Goal: Information Seeking & Learning: Learn about a topic

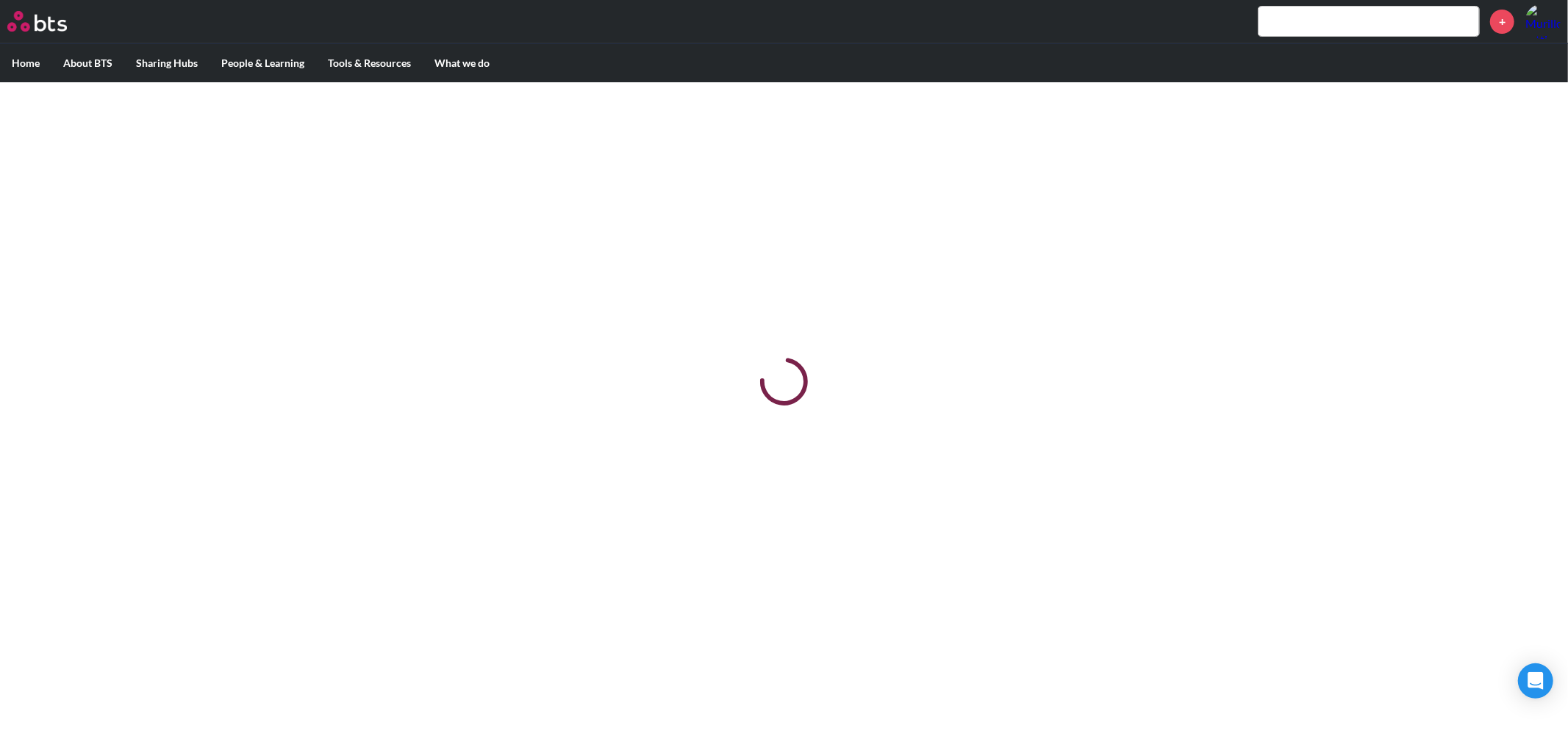
click at [930, 255] on div at bounding box center [784, 382] width 1568 height 600
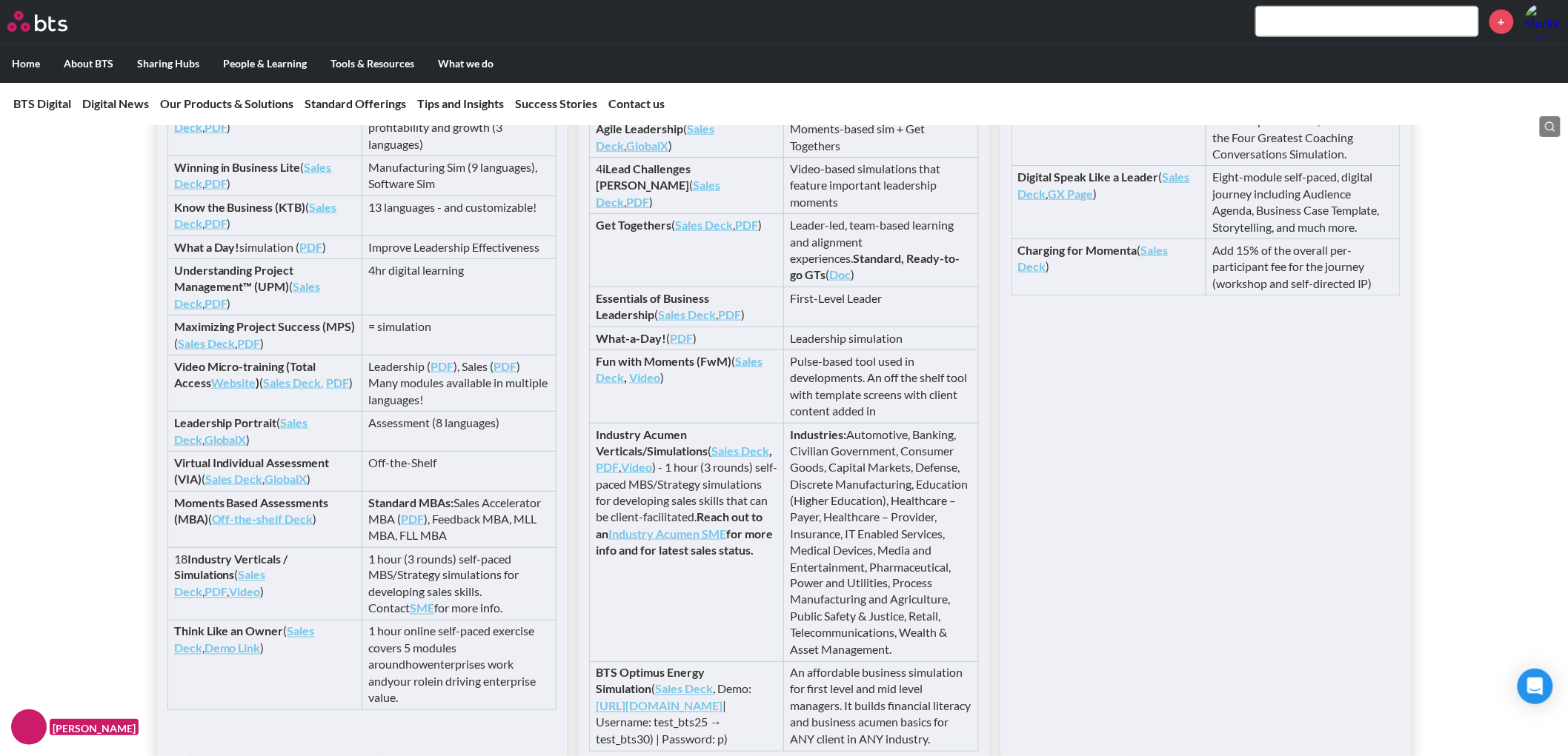
scroll to position [2924, 0]
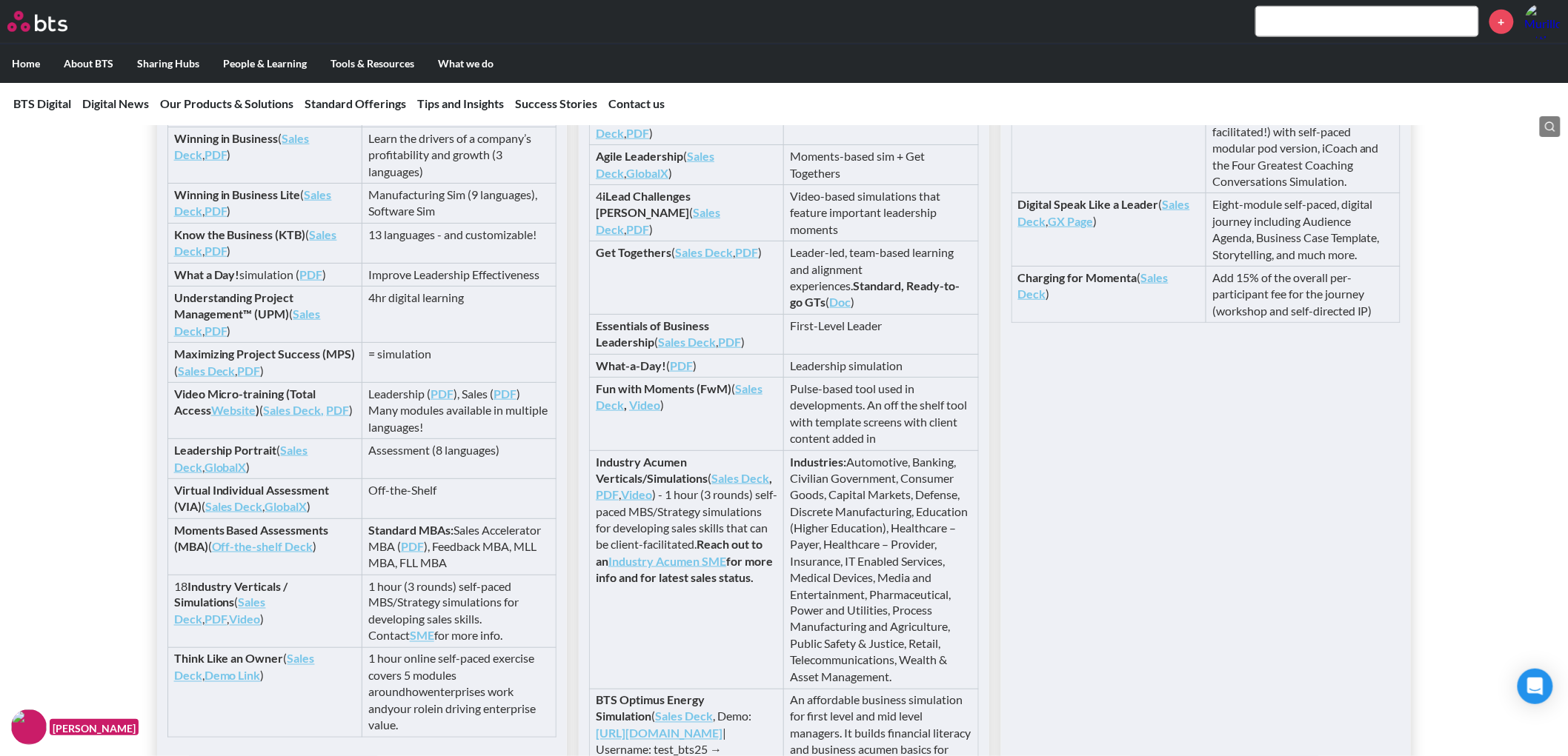
click at [380, 183] on td "Learn the drivers of a company’s profitability and growth (3 languages)" at bounding box center [458, 155] width 194 height 57
click at [310, 161] on link "Sales Deck" at bounding box center [242, 146] width 135 height 31
click at [1336, 13] on input "text" at bounding box center [1367, 21] width 222 height 30
type input "winning in business"
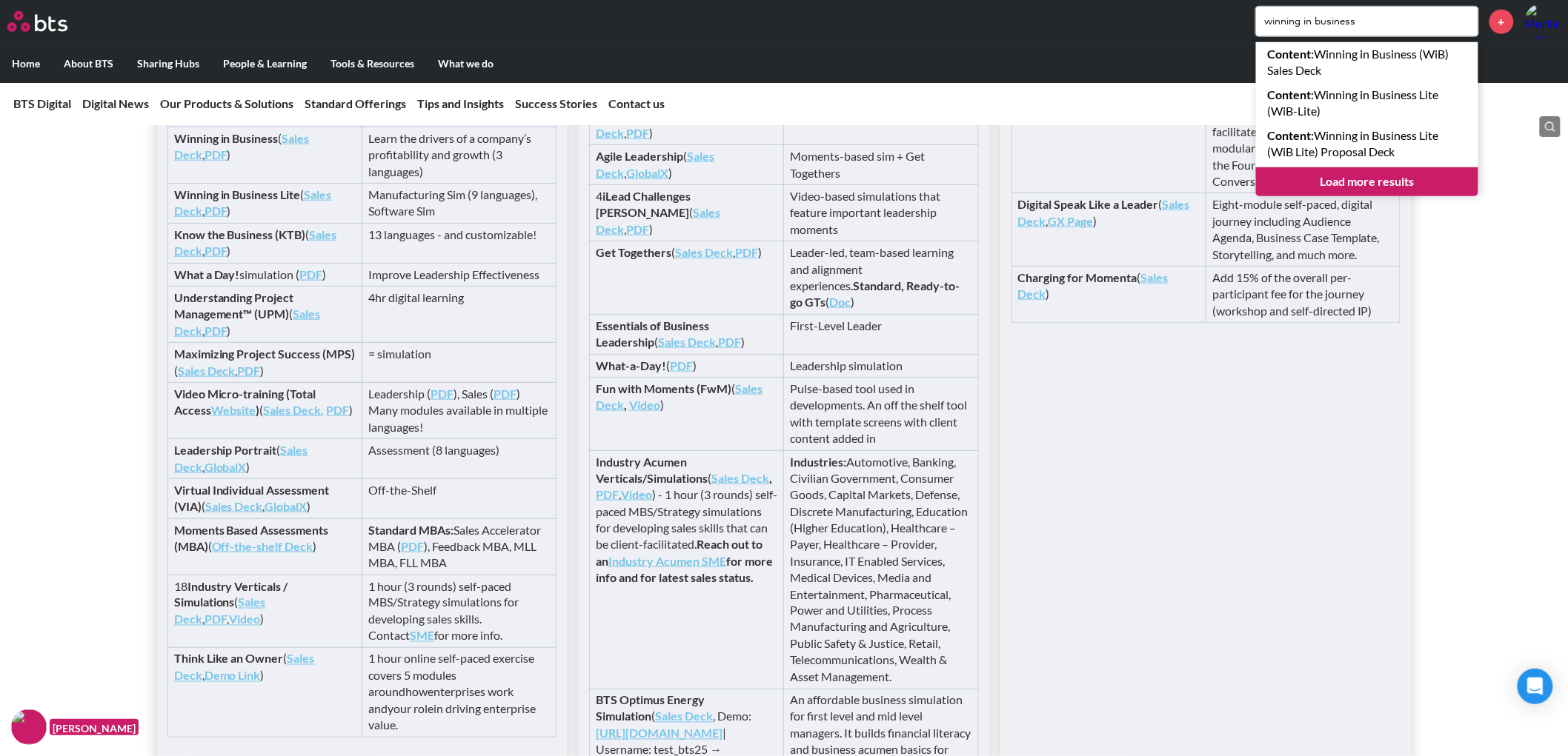
click at [1396, 176] on link "Load more results" at bounding box center [1367, 182] width 222 height 28
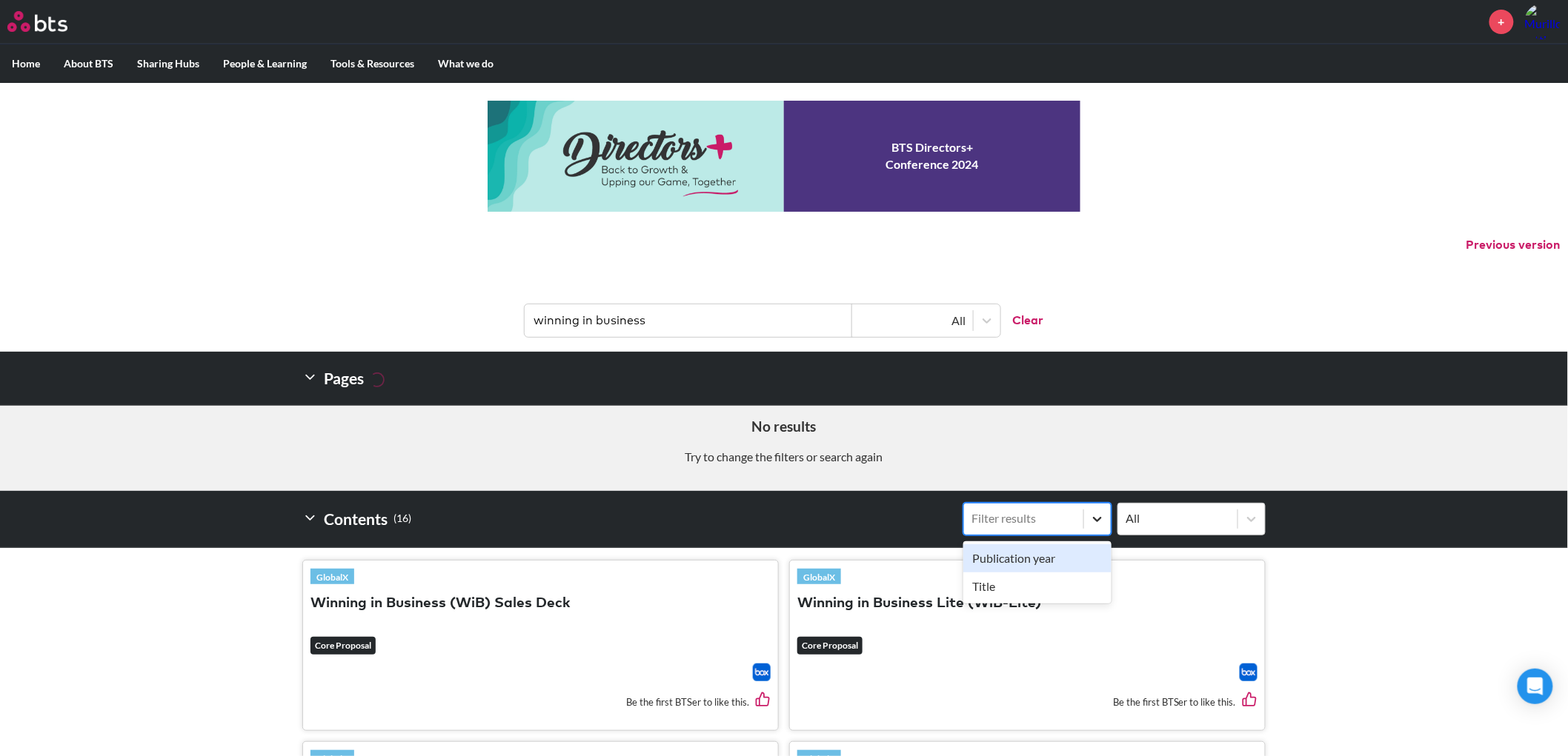
click at [1089, 524] on div at bounding box center [1097, 519] width 27 height 27
click at [896, 519] on input "option Publication year focused, 1 of 2. 2 results available. Use Up and Down t…" at bounding box center [896, 519] width 0 height 0
click at [752, 312] on input "winning in business" at bounding box center [688, 321] width 327 height 32
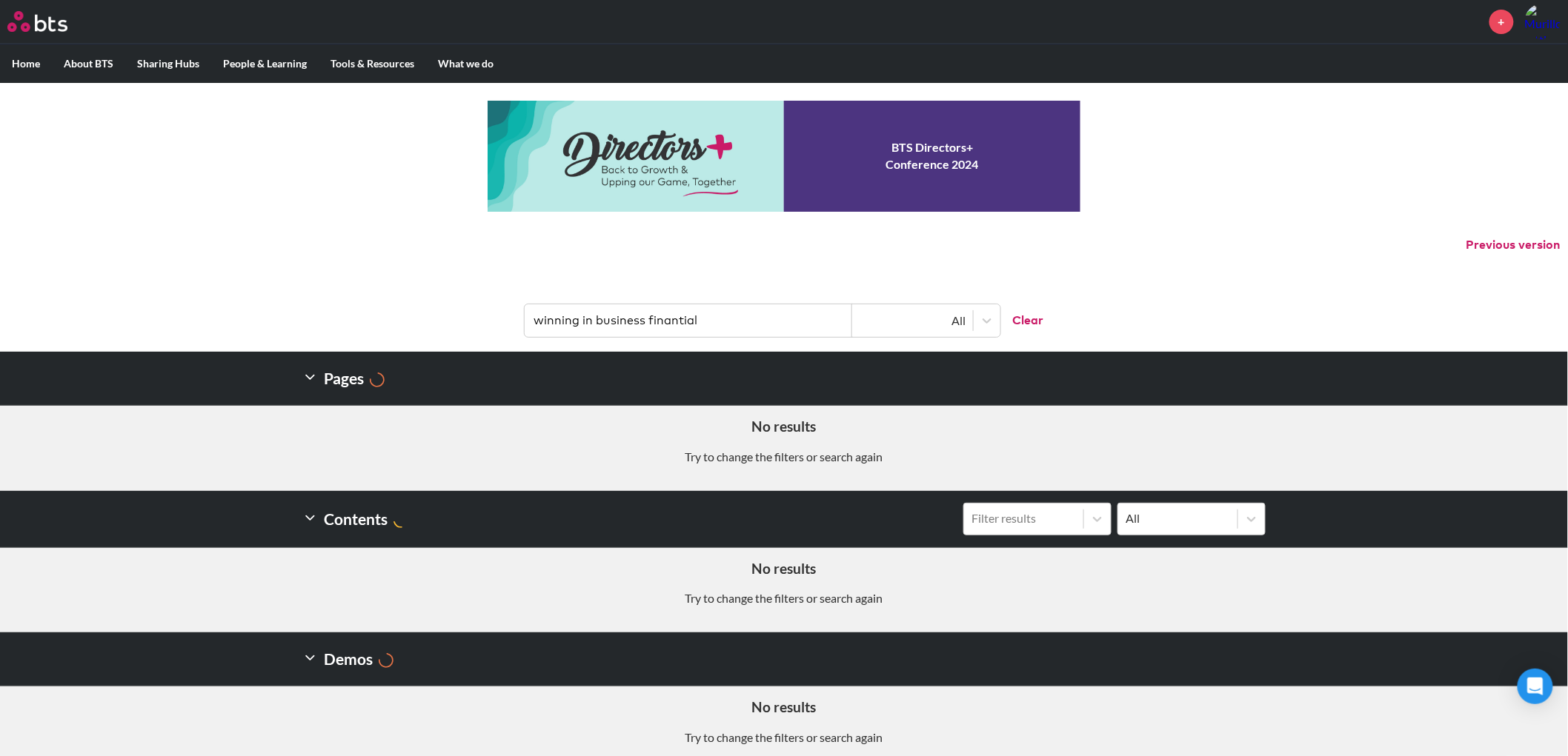
click at [745, 312] on input "winning in business finantial" at bounding box center [688, 321] width 327 height 32
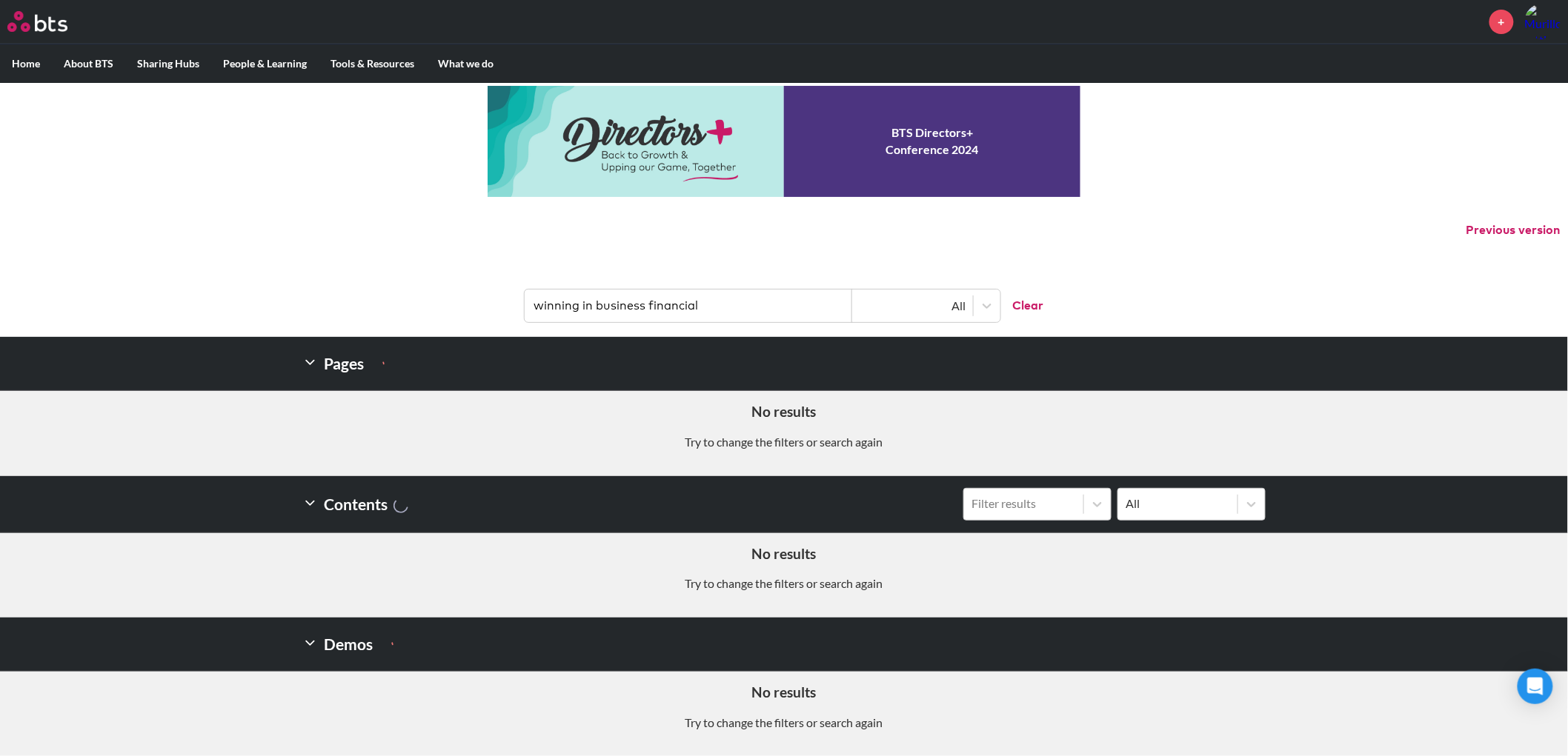
click at [544, 611] on aside "No results Try to change the filters or search again" at bounding box center [784, 575] width 1568 height 84
click at [675, 305] on input "winning in business financial" at bounding box center [688, 306] width 327 height 32
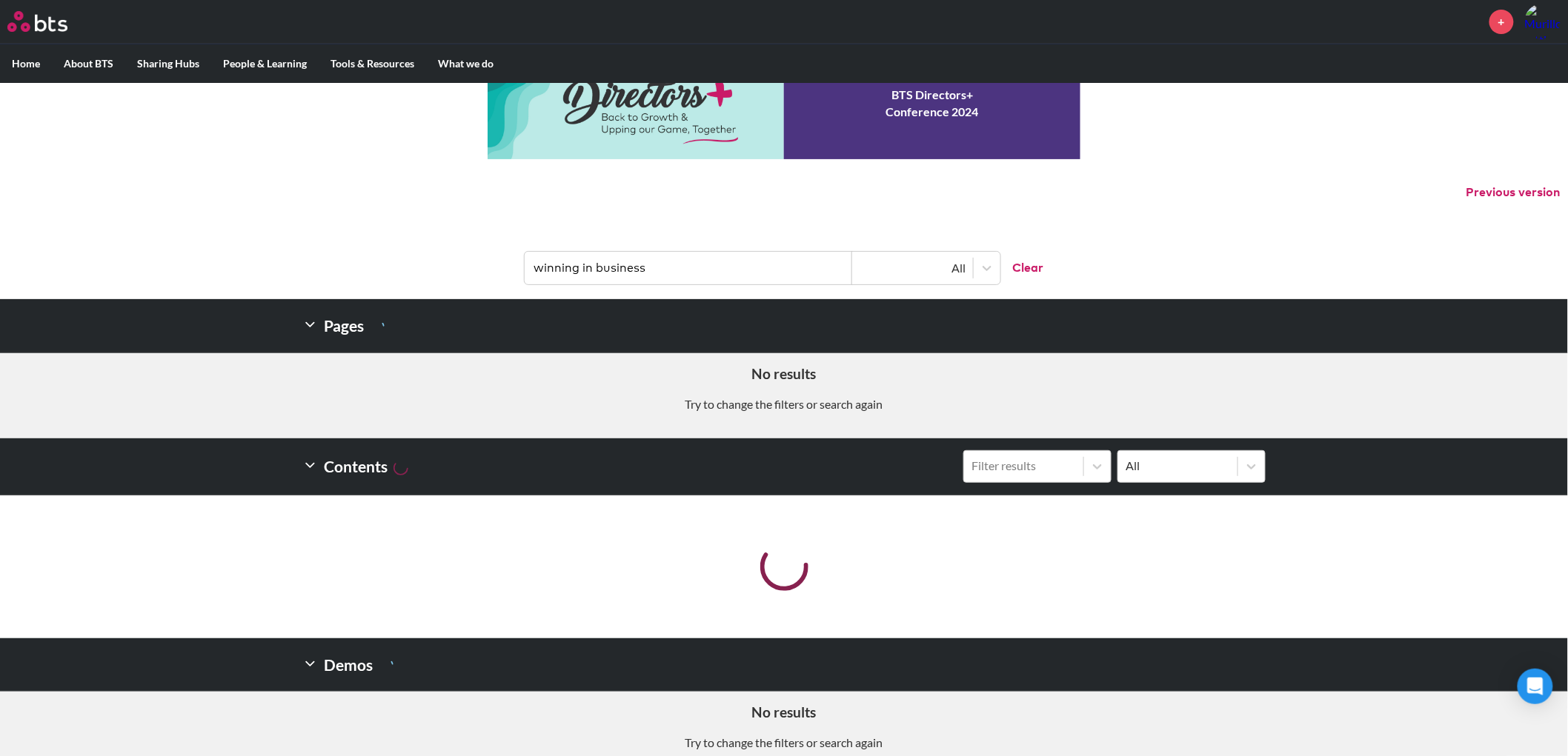
scroll to position [72, 0]
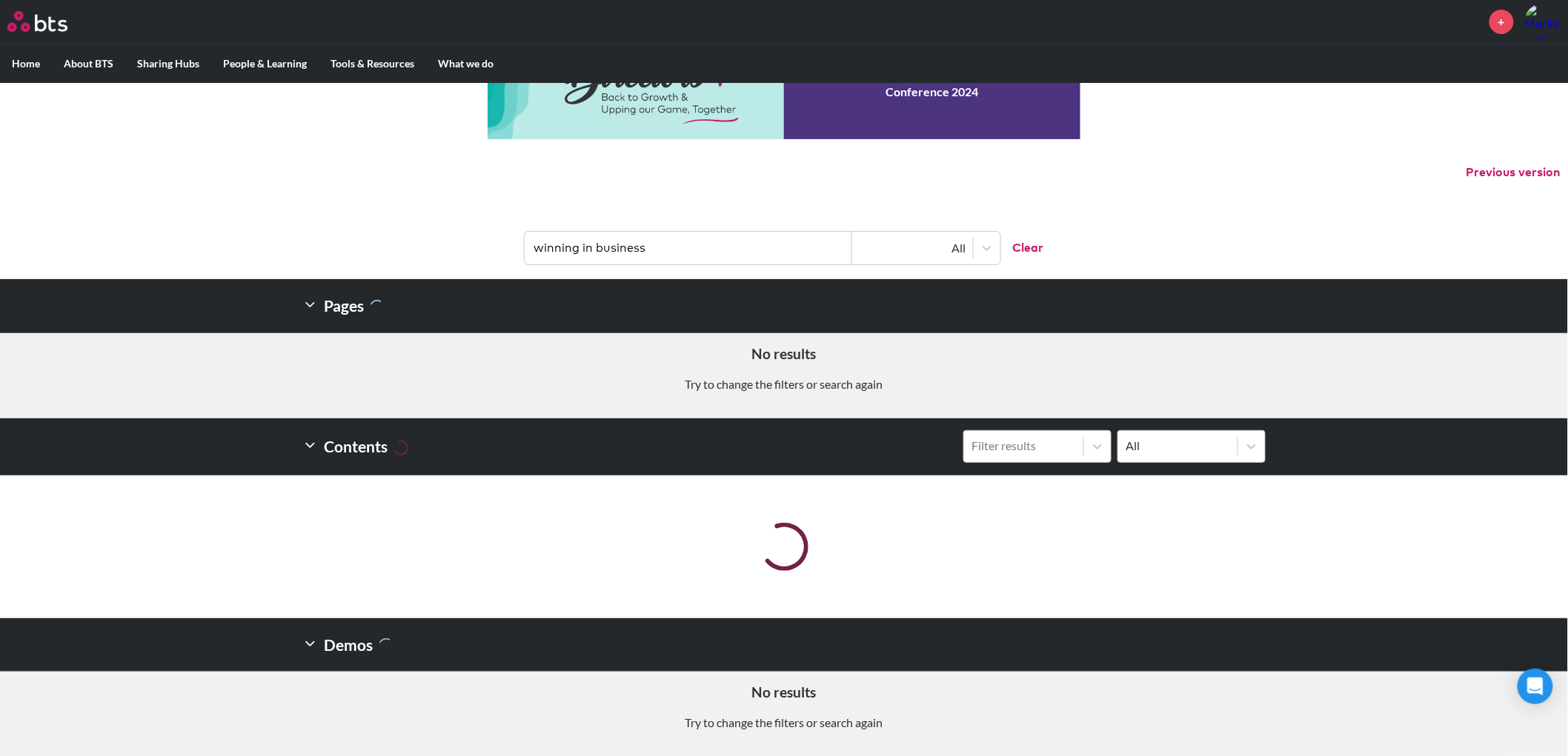
click at [655, 240] on input "winning in business" at bounding box center [688, 247] width 327 height 32
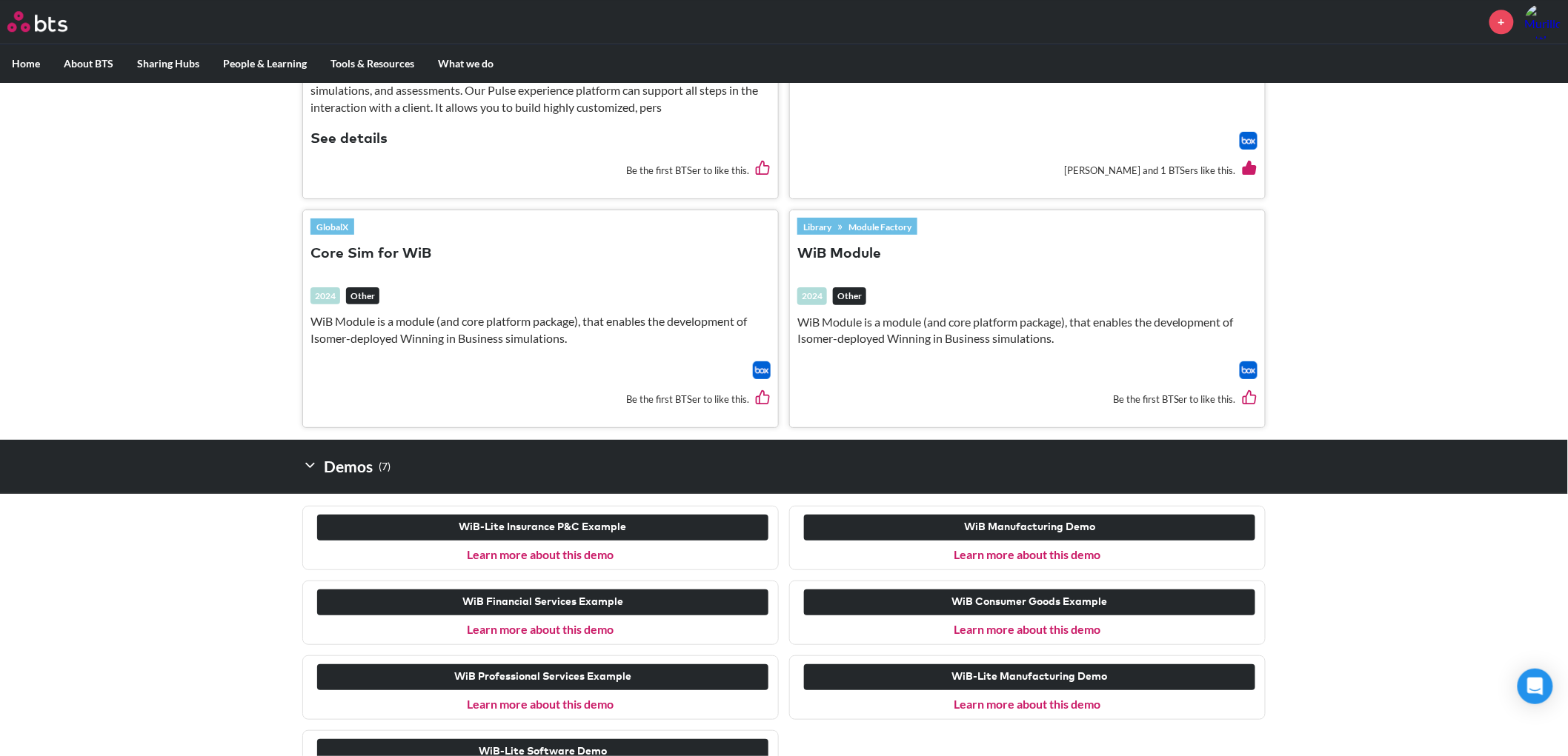
scroll to position [1845, 0]
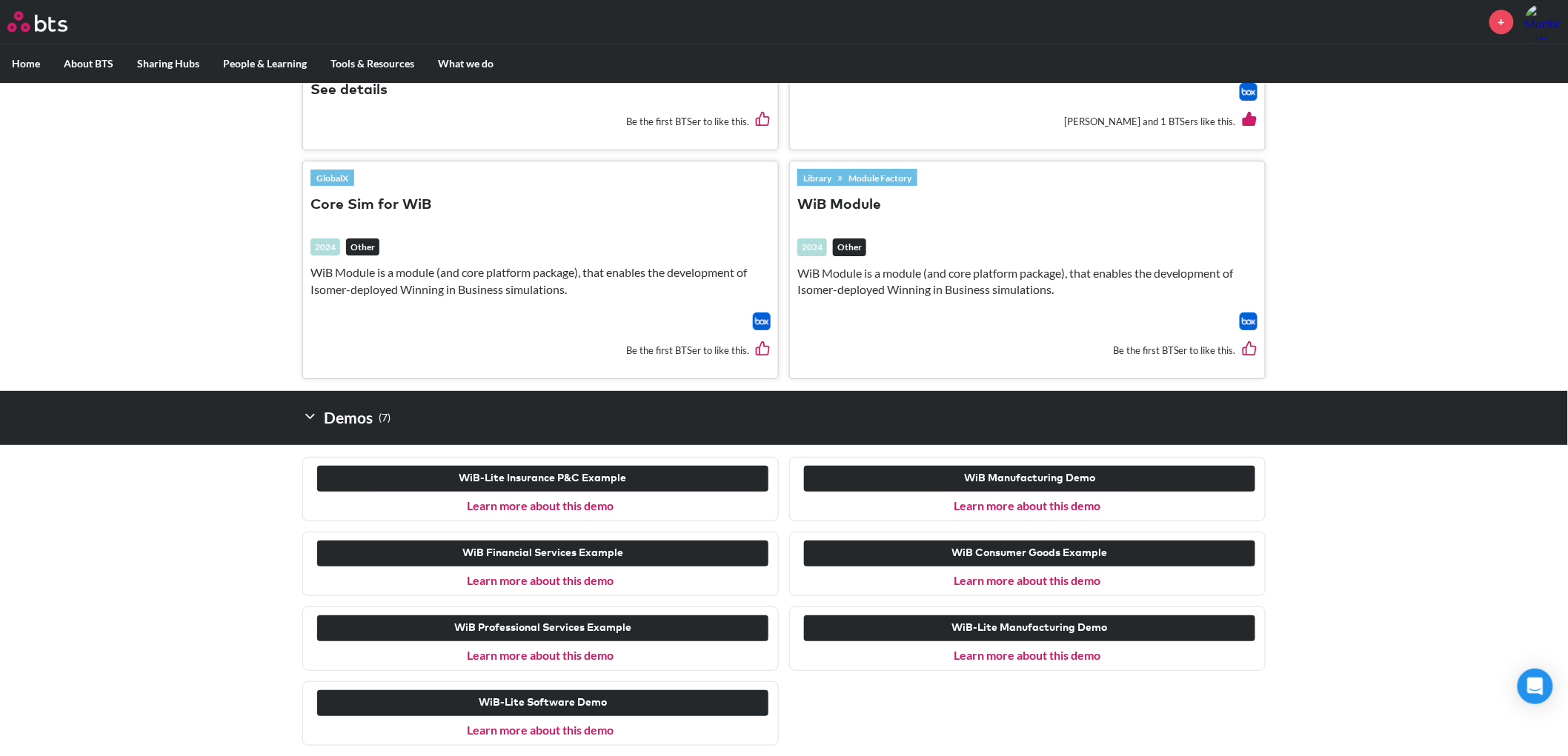
type input "WIB"
click at [586, 578] on link "Learn more about this demo" at bounding box center [541, 580] width 146 height 14
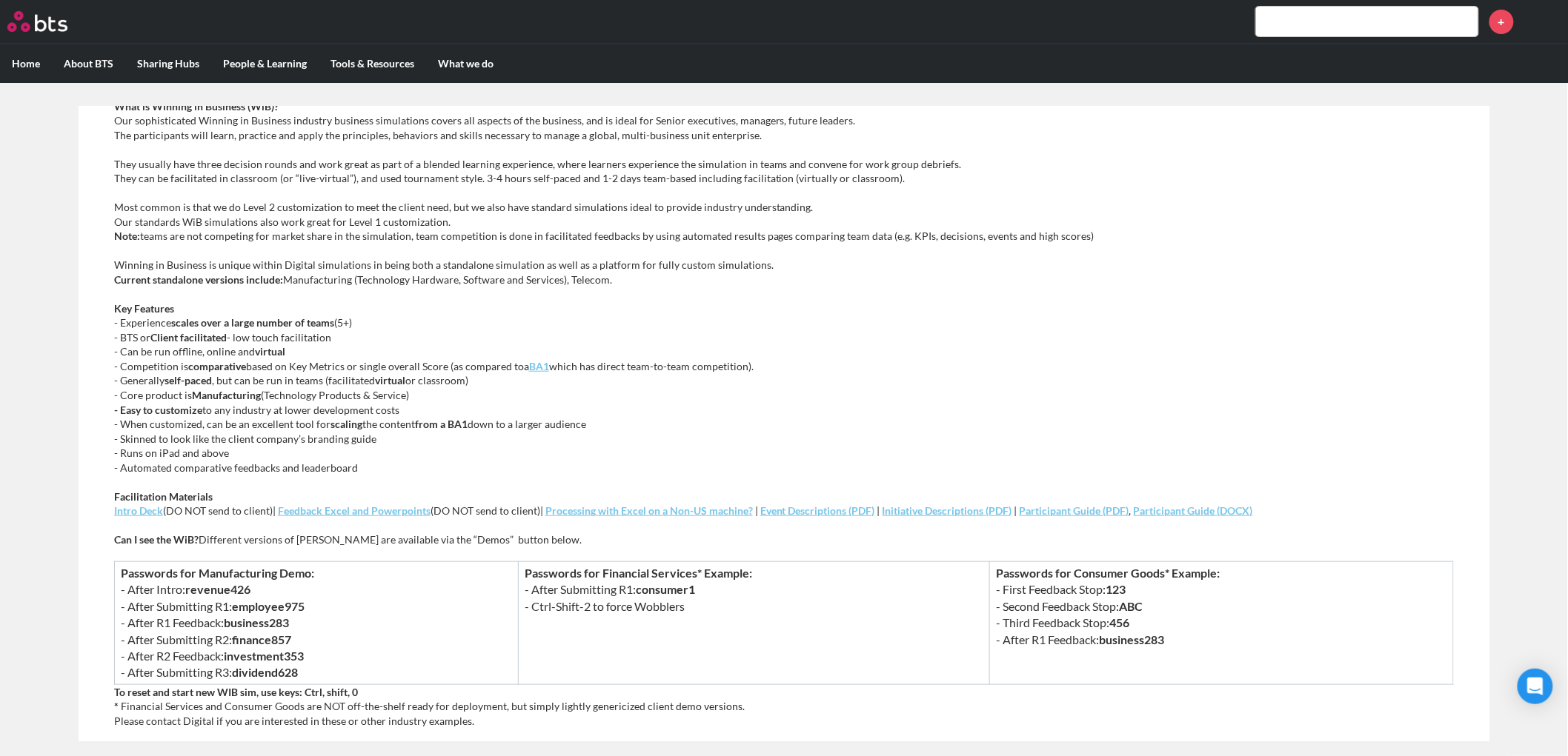
scroll to position [575, 0]
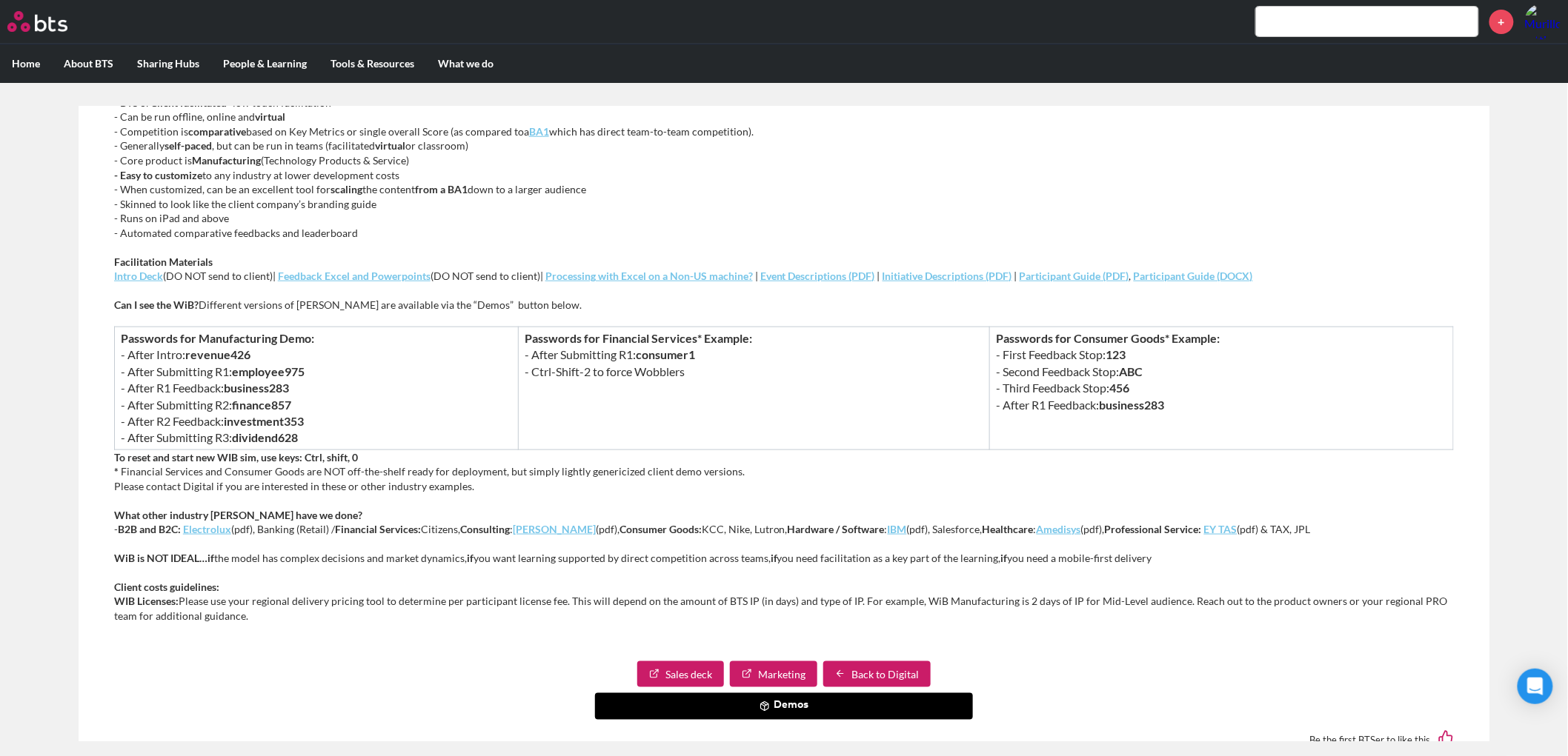
click at [801, 708] on button "Demos" at bounding box center [784, 706] width 378 height 27
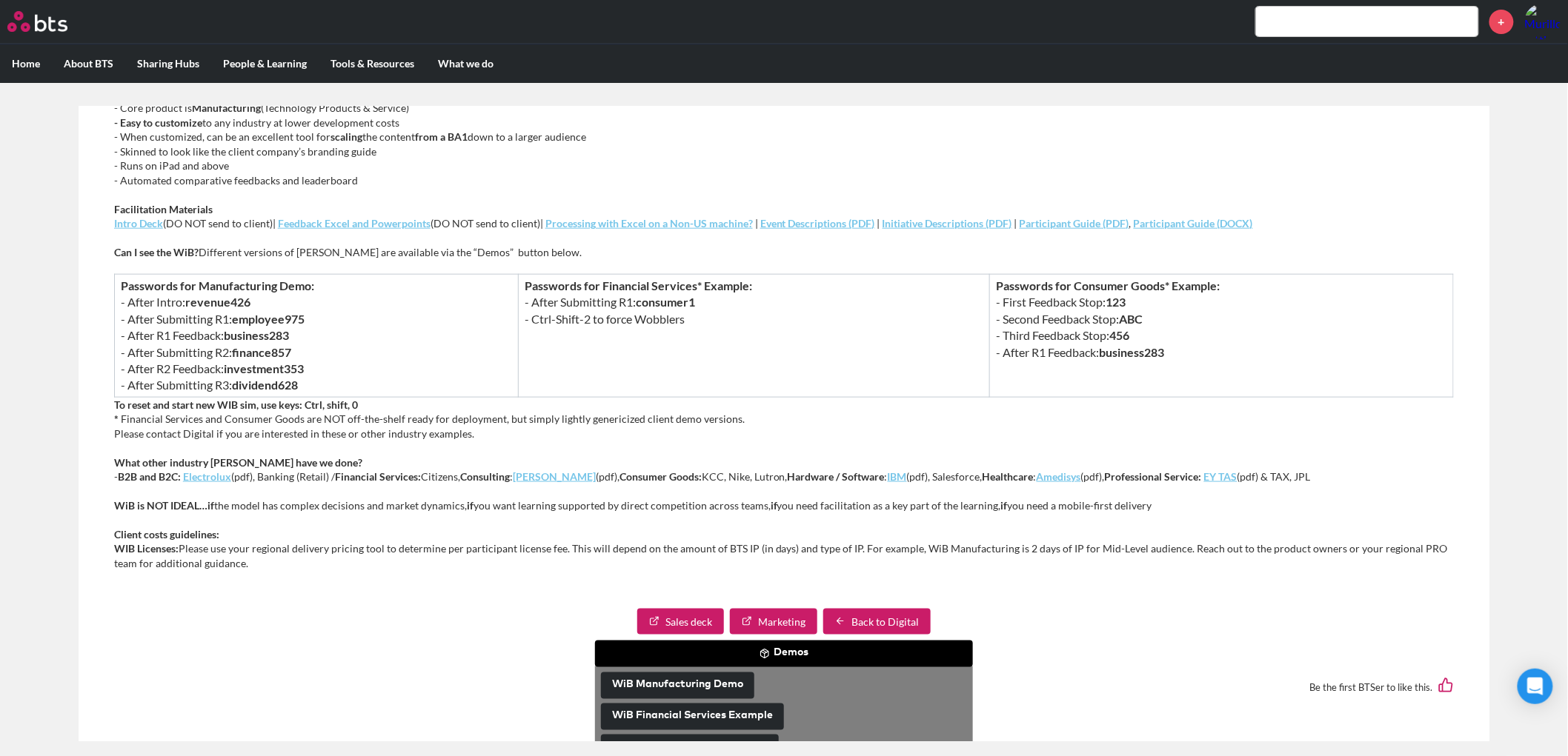
scroll to position [684, 0]
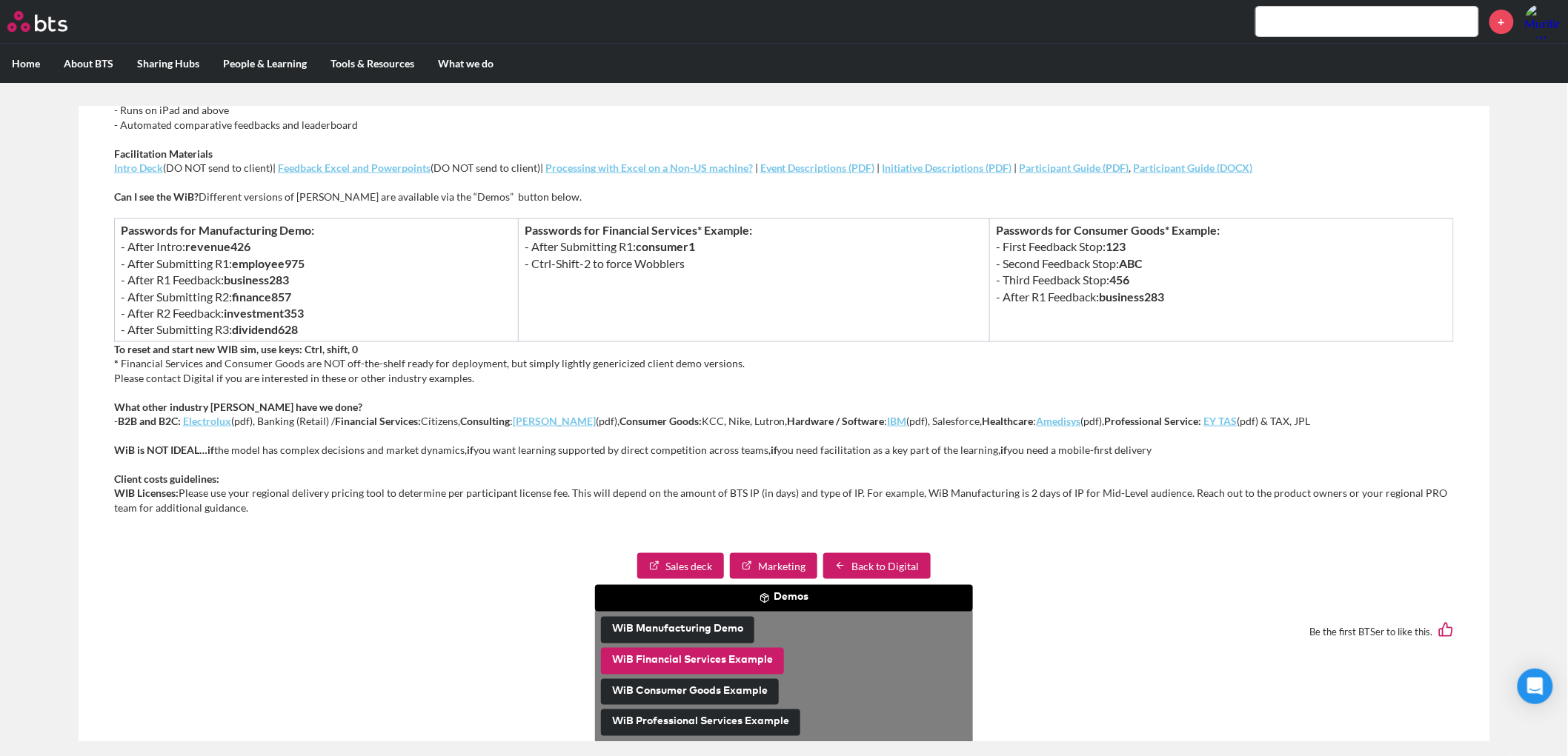
drag, startPoint x: 743, startPoint y: 662, endPoint x: 702, endPoint y: 653, distance: 42.0
click at [702, 653] on button "WiB Financial Services Example" at bounding box center [691, 662] width 183 height 27
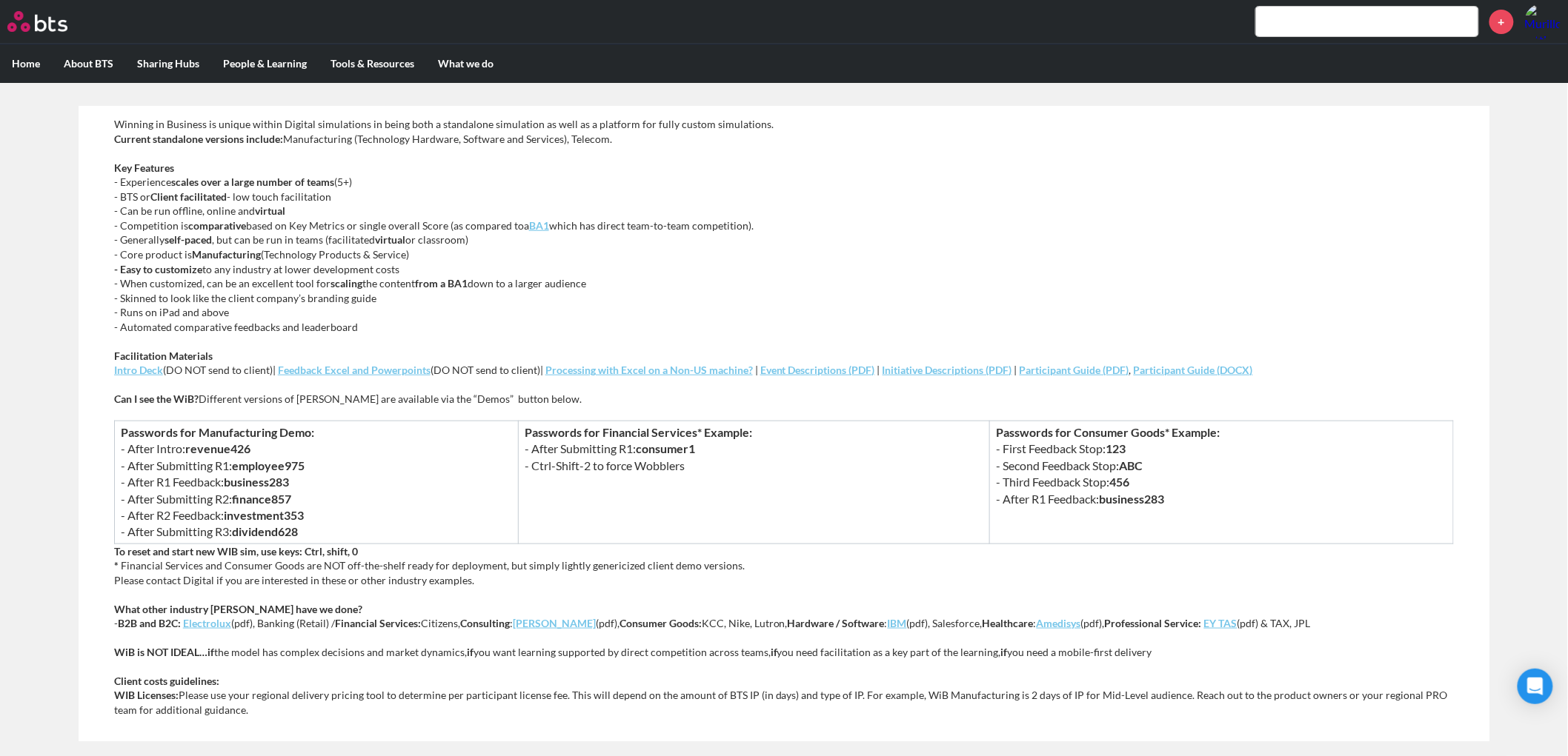
scroll to position [494, 0]
